Goal: Information Seeking & Learning: Learn about a topic

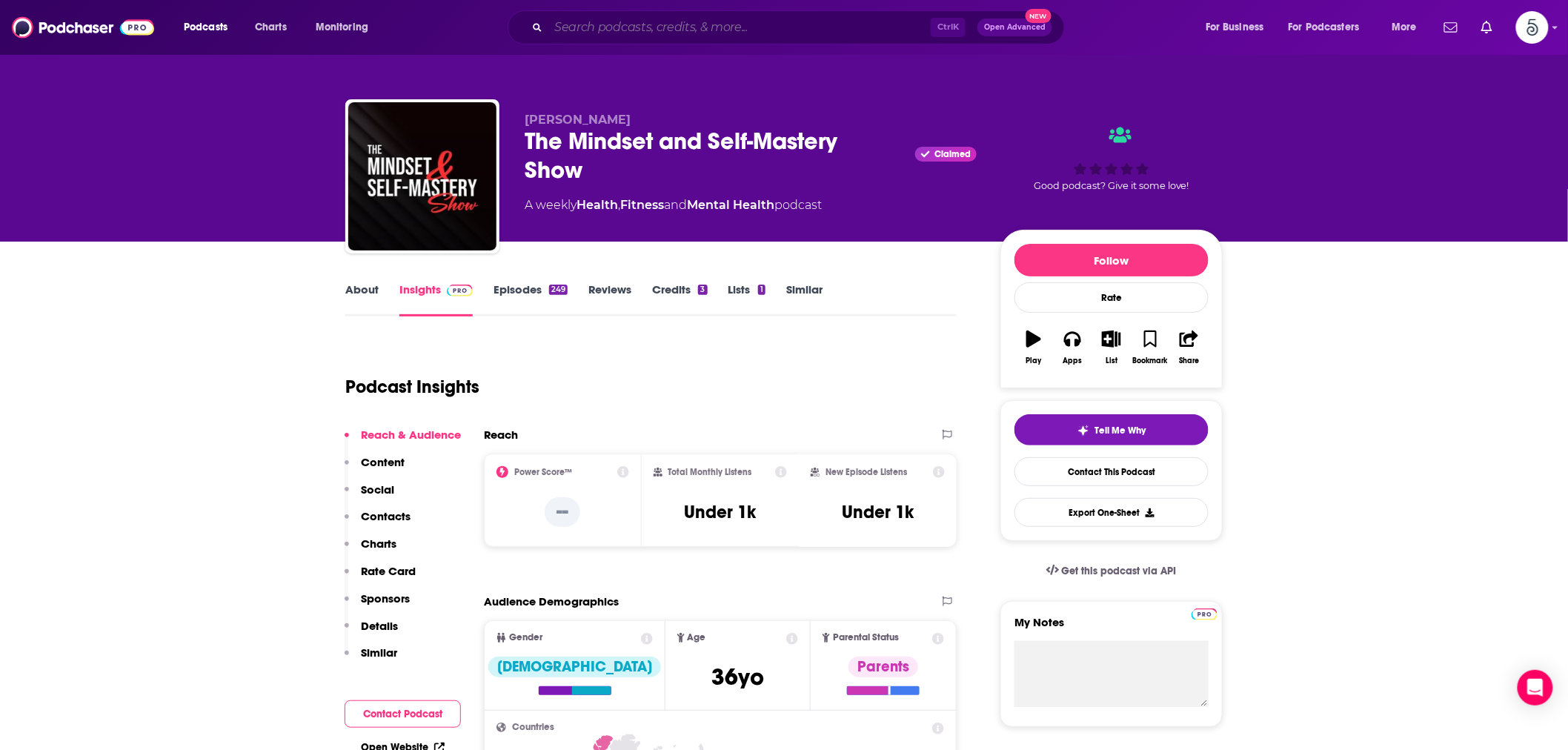
click at [746, 33] on input "Search podcasts, credits, & more..." at bounding box center [739, 27] width 383 height 24
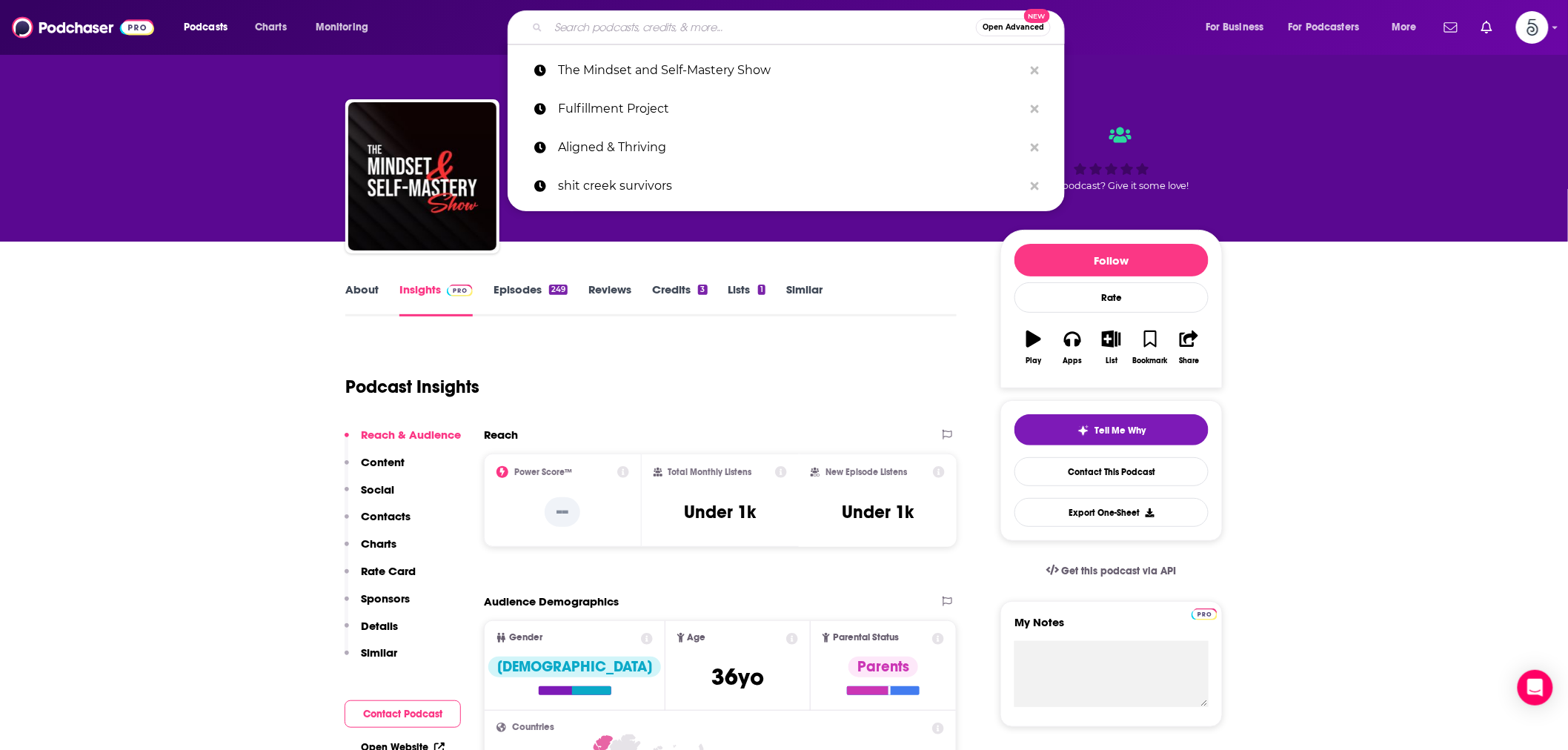
paste input "Healing Through You"
type input "Healing Through You"
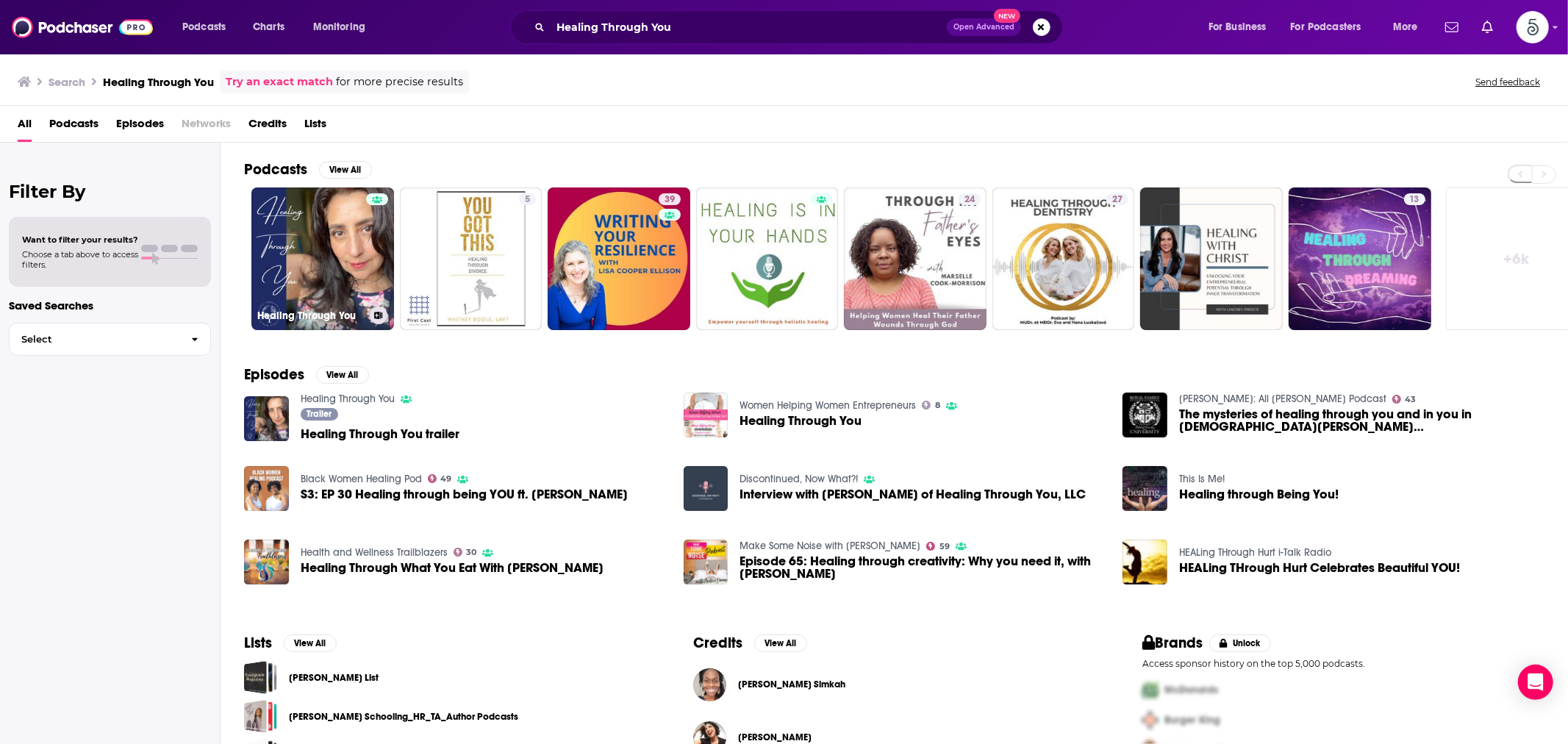
click at [344, 240] on link "Healing Through You" at bounding box center [323, 259] width 143 height 143
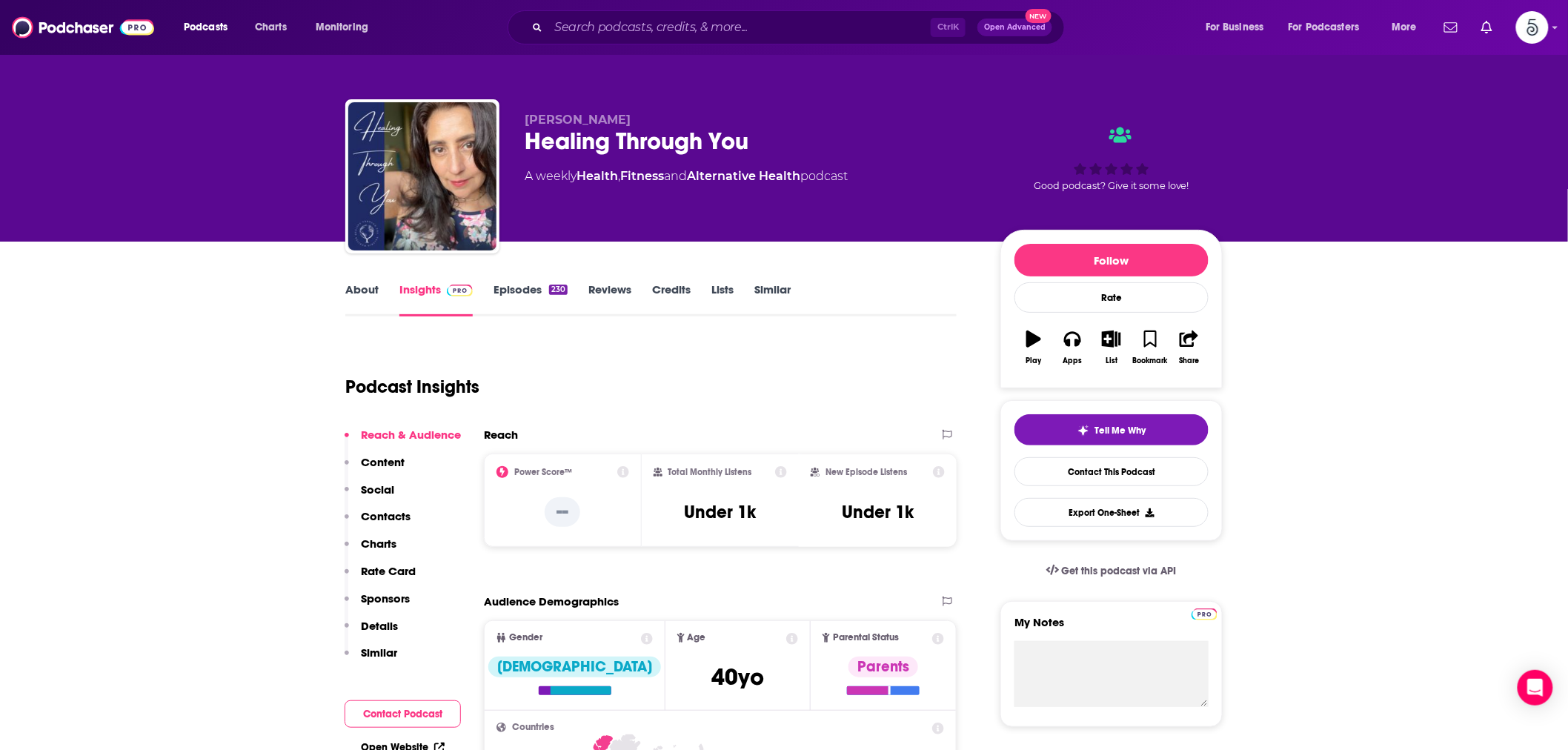
click at [526, 285] on link "Episodes 230" at bounding box center [530, 299] width 74 height 34
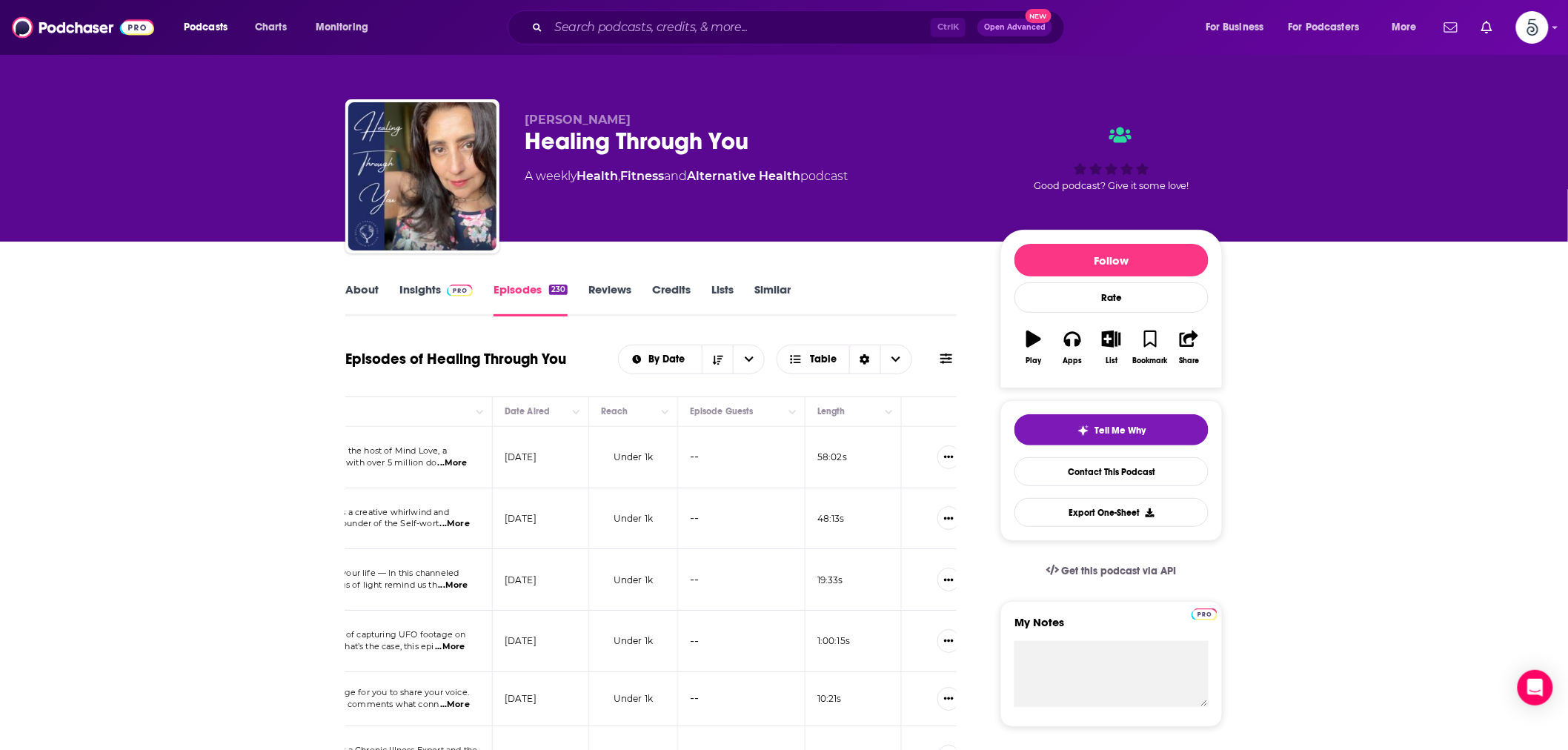
scroll to position [0, 420]
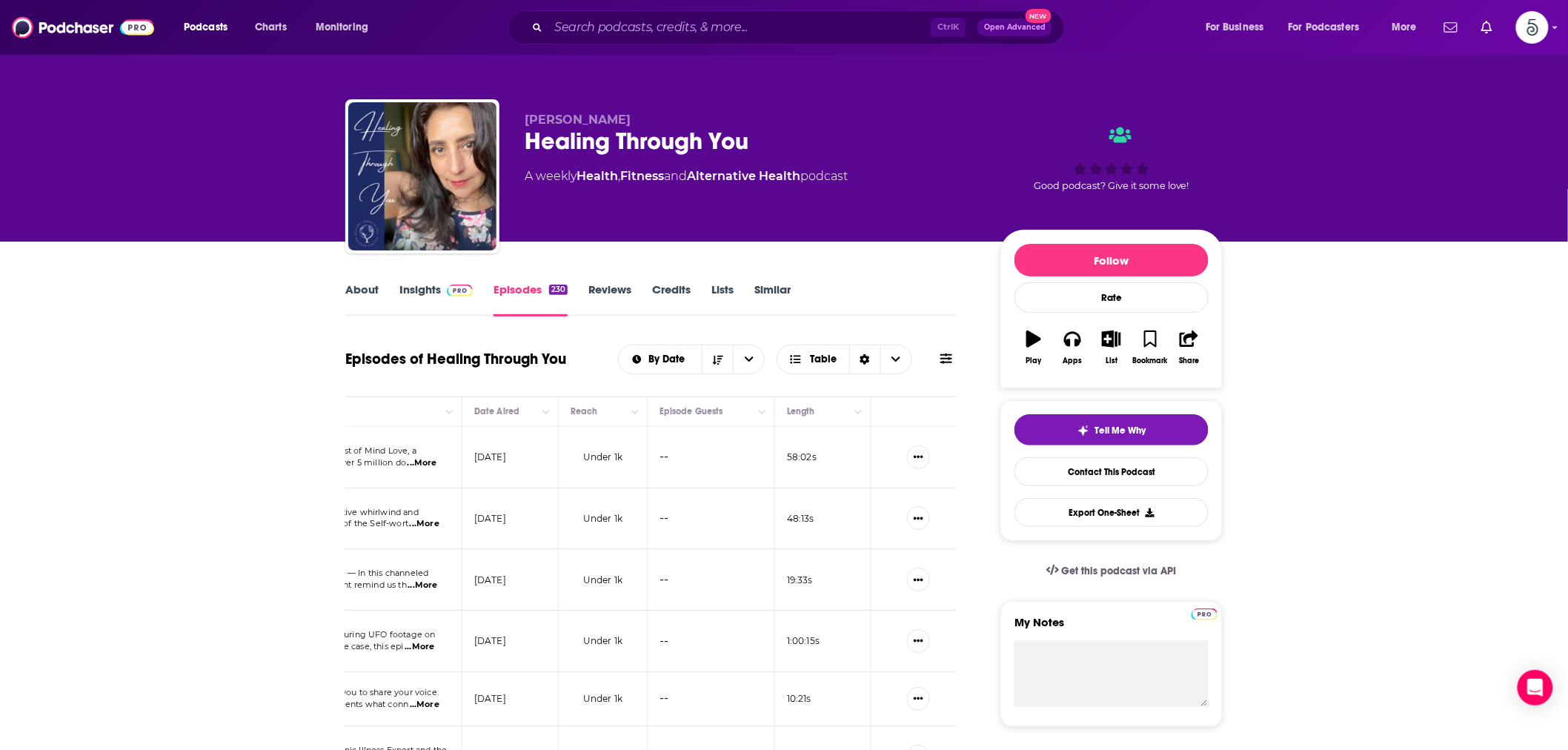
drag, startPoint x: 680, startPoint y: 448, endPoint x: 805, endPoint y: 439, distance: 125.3
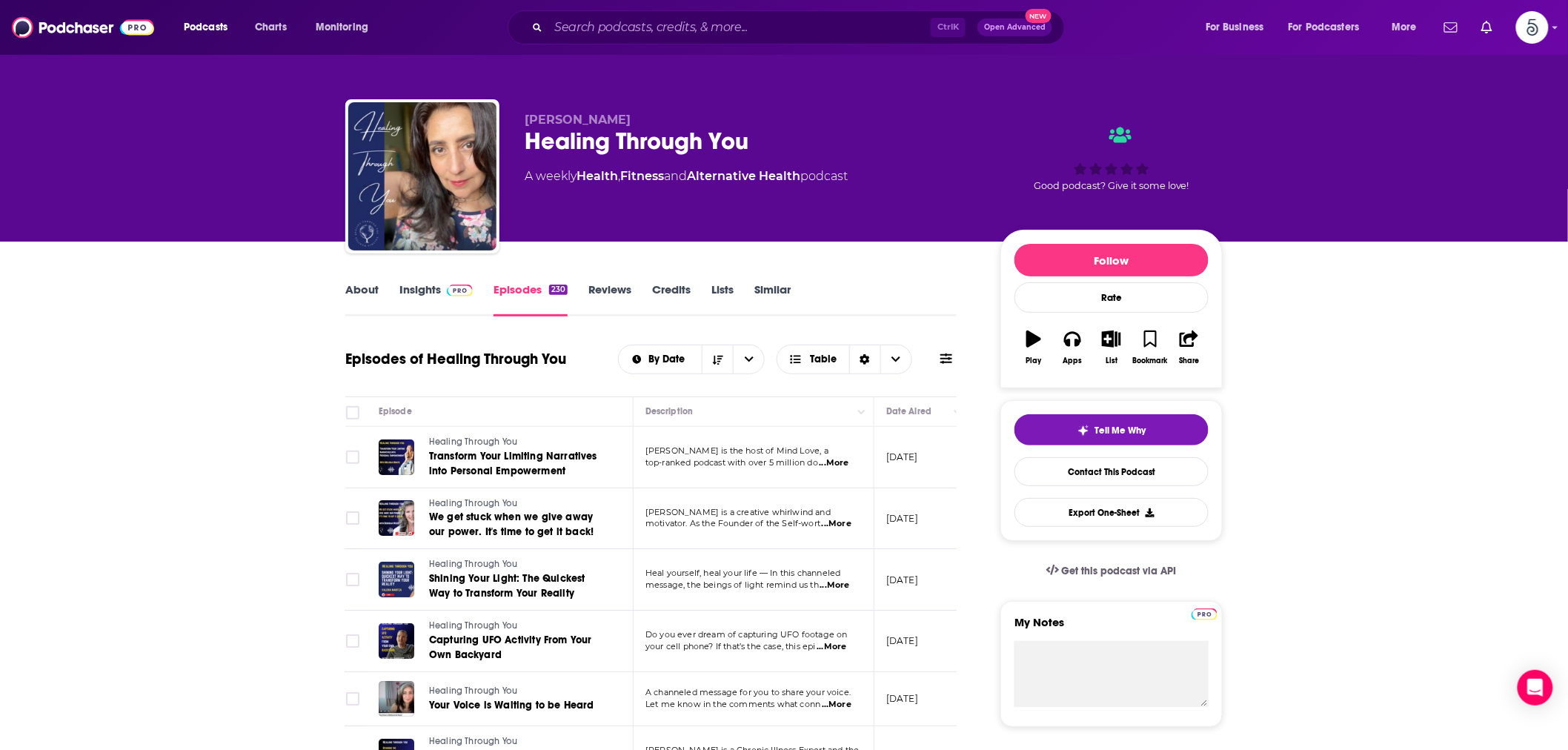
scroll to position [0, 0]
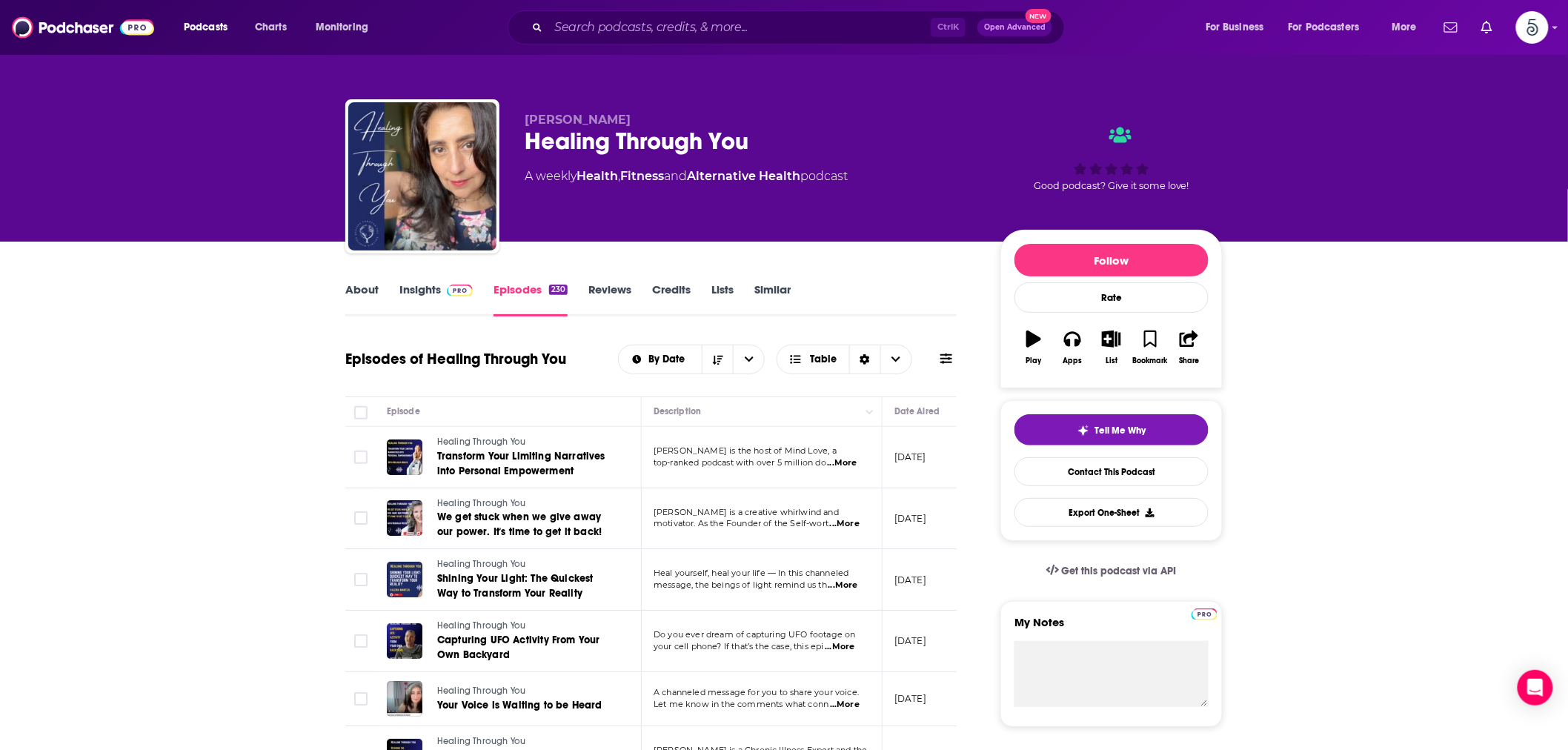
drag, startPoint x: 641, startPoint y: 422, endPoint x: 505, endPoint y: 429, distance: 136.2
